Goal: Find specific page/section: Find specific page/section

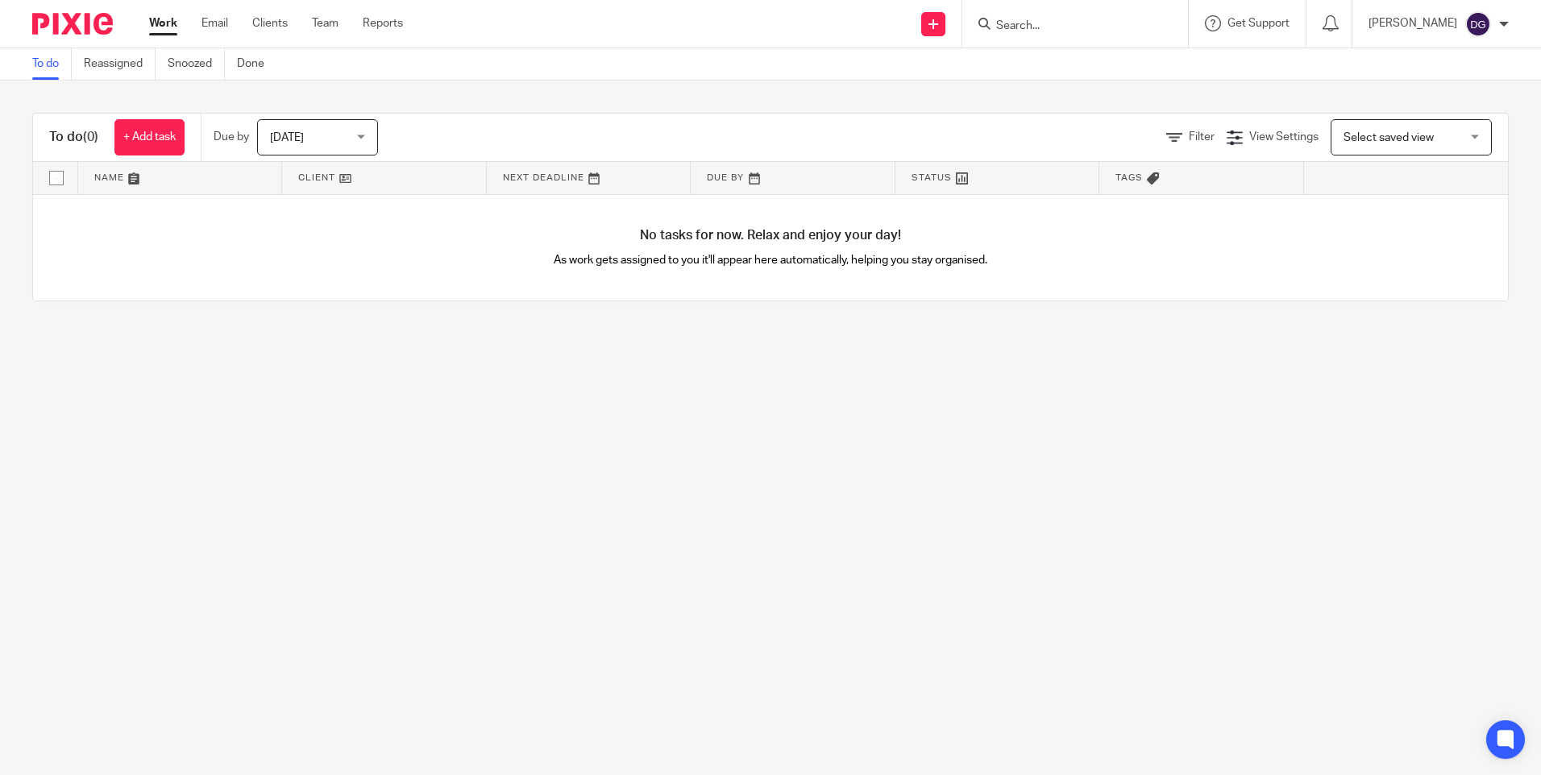
click at [1039, 30] on input "Search" at bounding box center [1067, 26] width 145 height 15
type input "mgc"
click at [1050, 70] on link at bounding box center [1137, 76] width 292 height 50
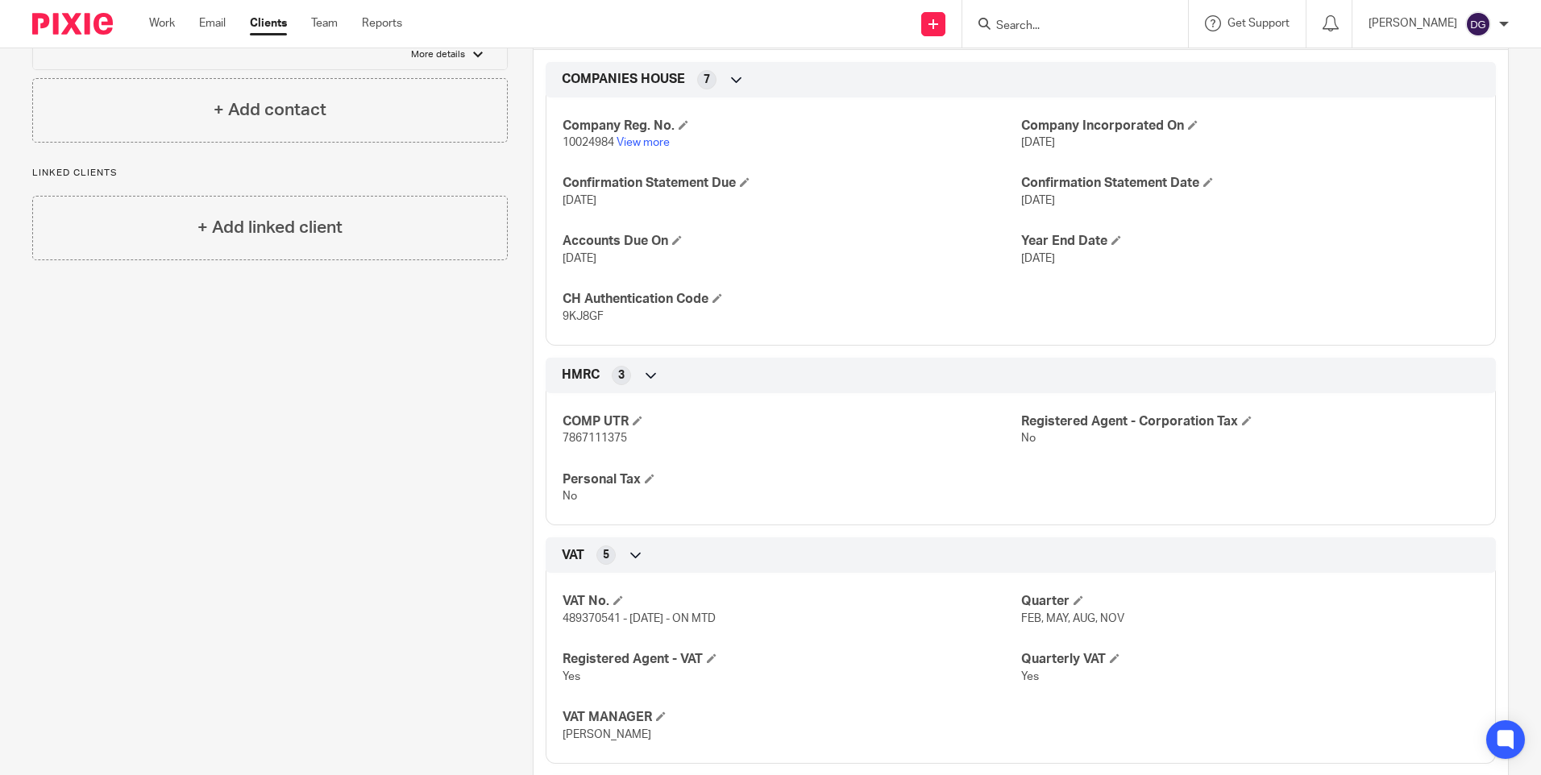
scroll to position [403, 0]
